Goal: Check status: Check status

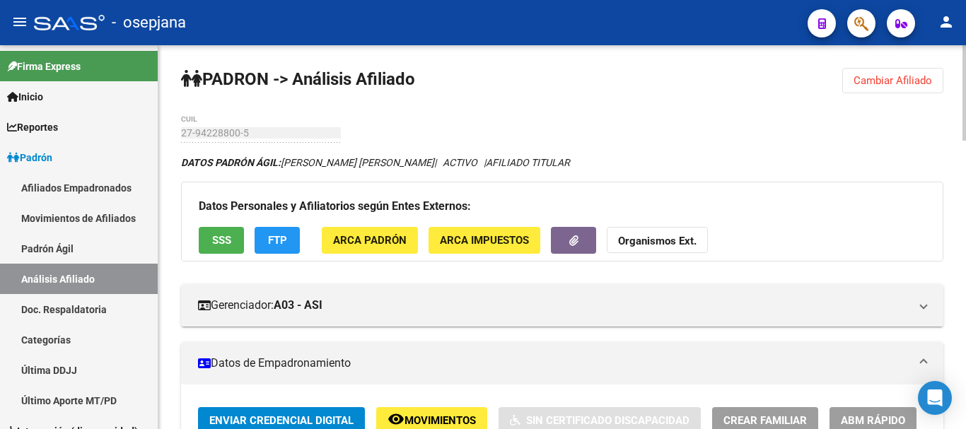
click at [884, 81] on span "Cambiar Afiliado" at bounding box center [893, 80] width 79 height 13
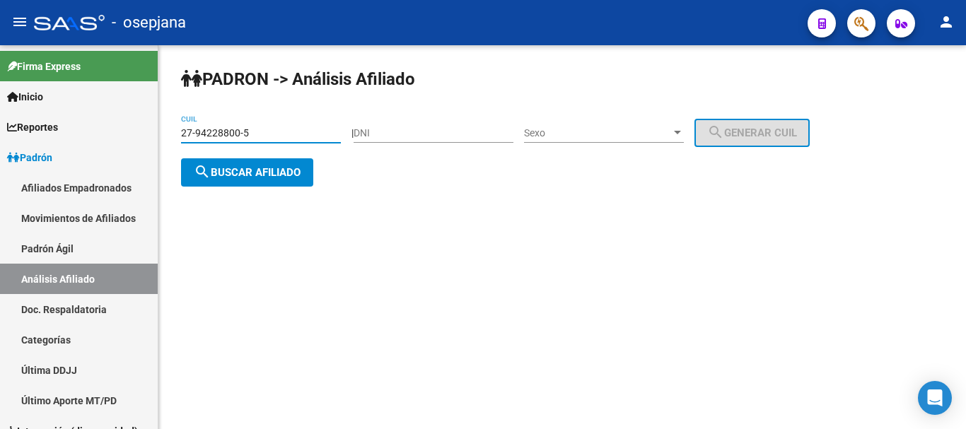
drag, startPoint x: 184, startPoint y: 132, endPoint x: 236, endPoint y: 131, distance: 51.6
click at [236, 131] on input "27-94228800-5" at bounding box center [261, 133] width 160 height 12
drag, startPoint x: 181, startPoint y: 131, endPoint x: 245, endPoint y: 132, distance: 64.4
click at [245, 132] on input "27-94228800-5" at bounding box center [261, 133] width 160 height 12
paste input "43507287-4"
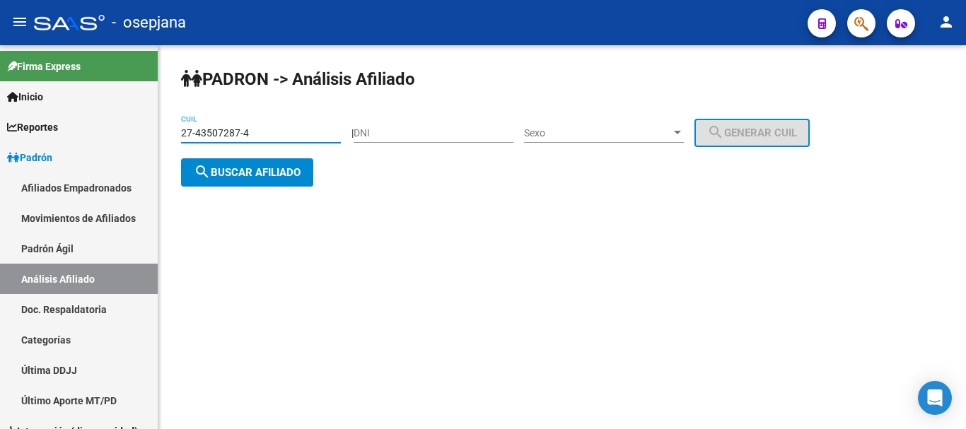
type input "27-43507287-4"
click at [251, 172] on span "search Buscar afiliado" at bounding box center [247, 172] width 107 height 13
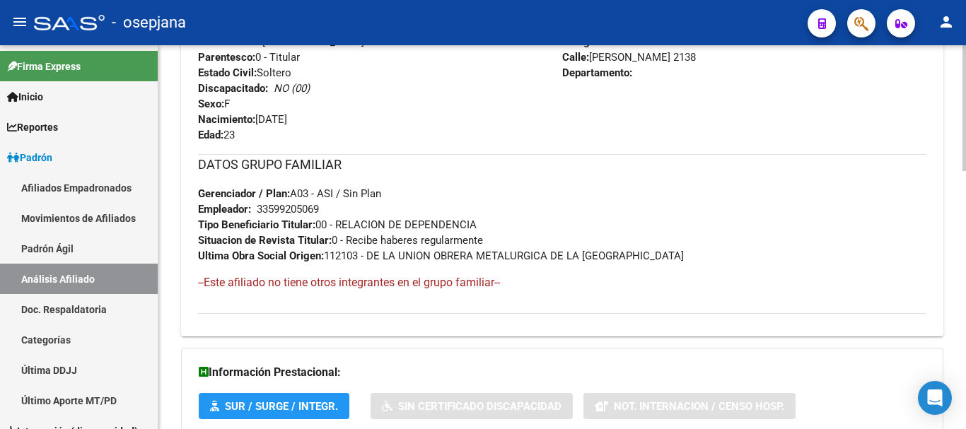
scroll to position [786, 0]
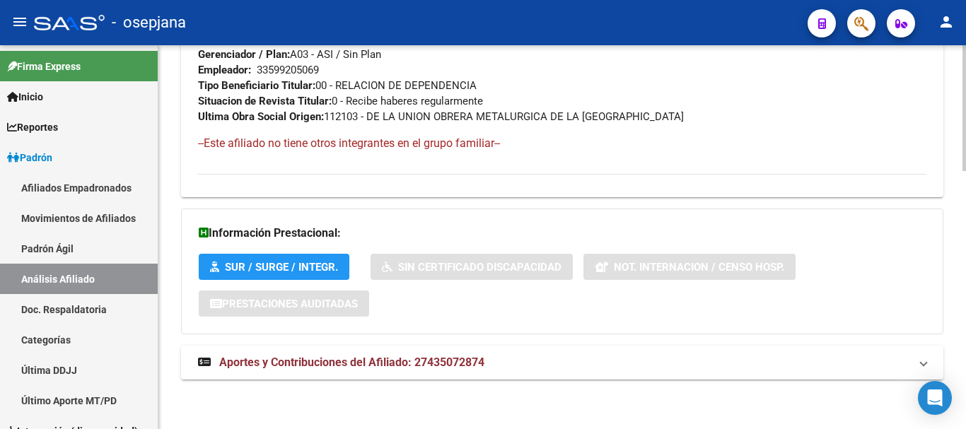
click at [332, 362] on span "Aportes y Contribuciones del Afiliado: 27435072874" at bounding box center [351, 362] width 265 height 13
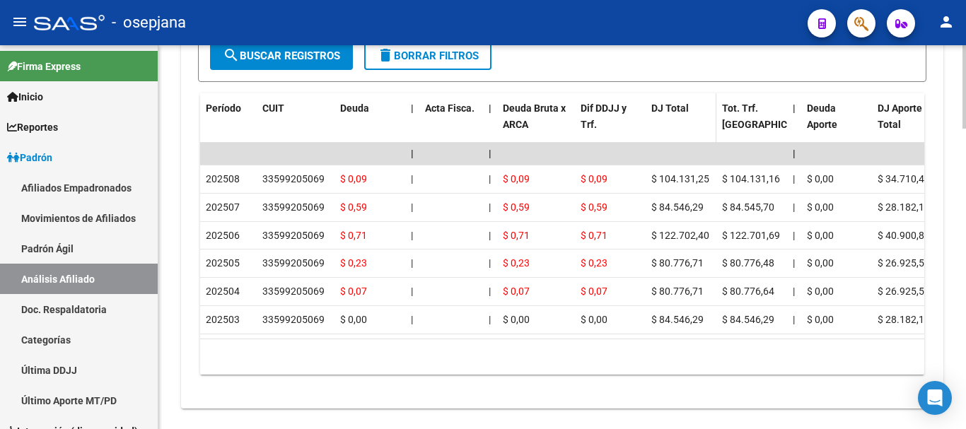
scroll to position [1364, 0]
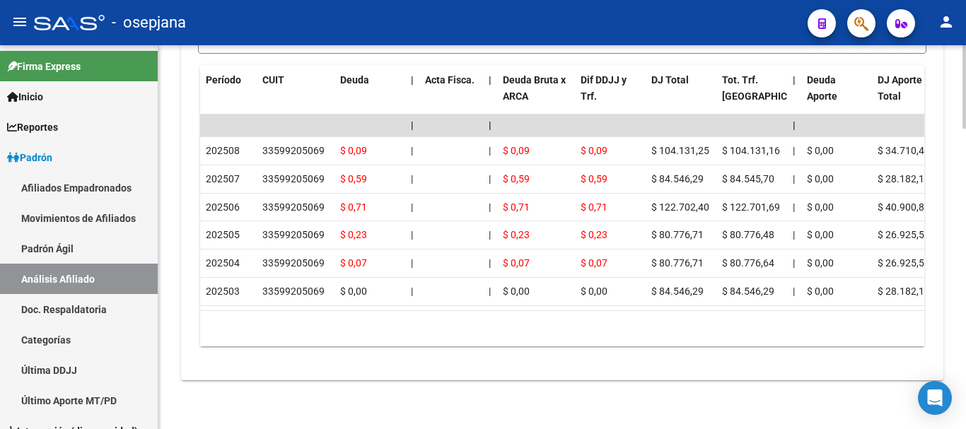
drag, startPoint x: 355, startPoint y: 326, endPoint x: 421, endPoint y: 325, distance: 65.8
click at [421, 325] on div "Período CUIT Deuda | Acta Fisca. | Deuda Bruta x ARCA Dif DDJJ y Trf. DJ Total …" at bounding box center [562, 205] width 724 height 281
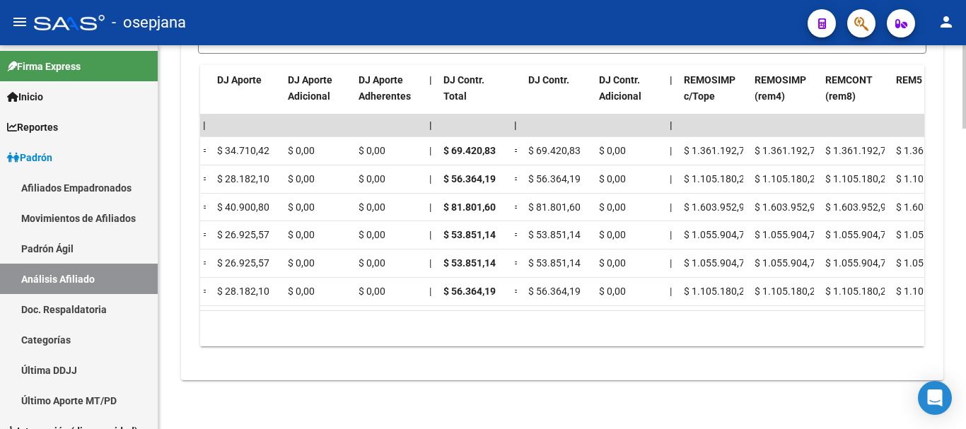
scroll to position [0, 1485]
